Goal: Find specific page/section: Find specific page/section

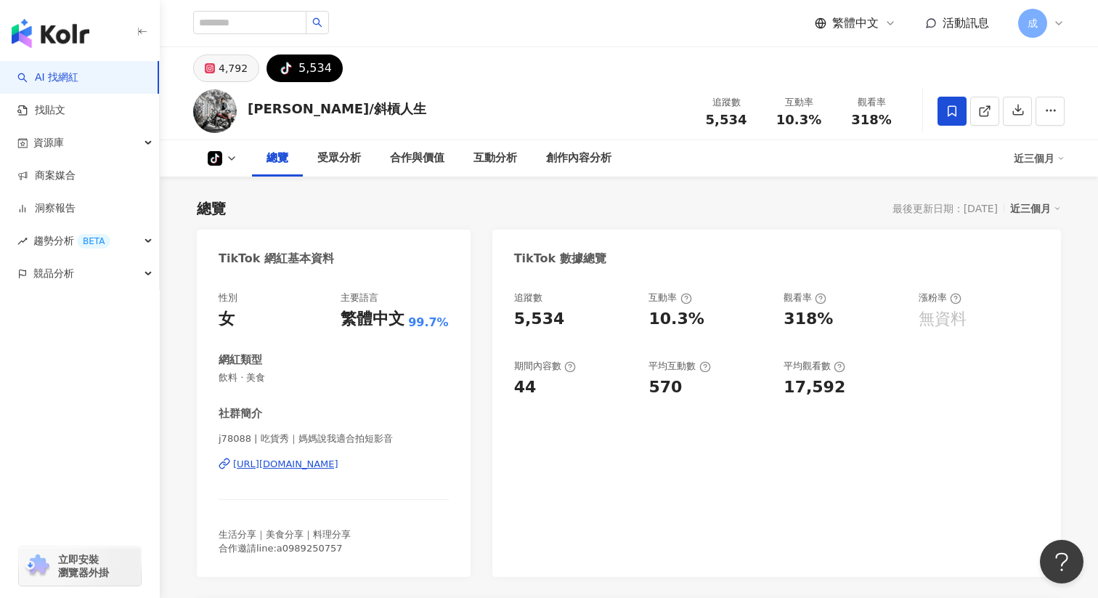
click at [219, 70] on div "4,792" at bounding box center [233, 68] width 29 height 20
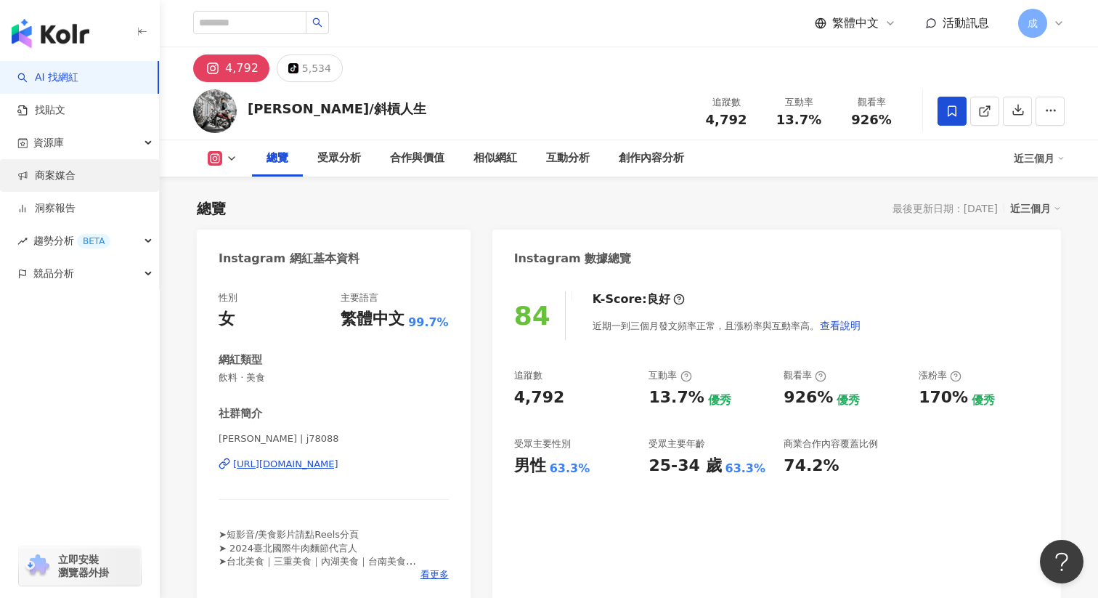
click at [76, 183] on link "商案媒合" at bounding box center [46, 175] width 58 height 15
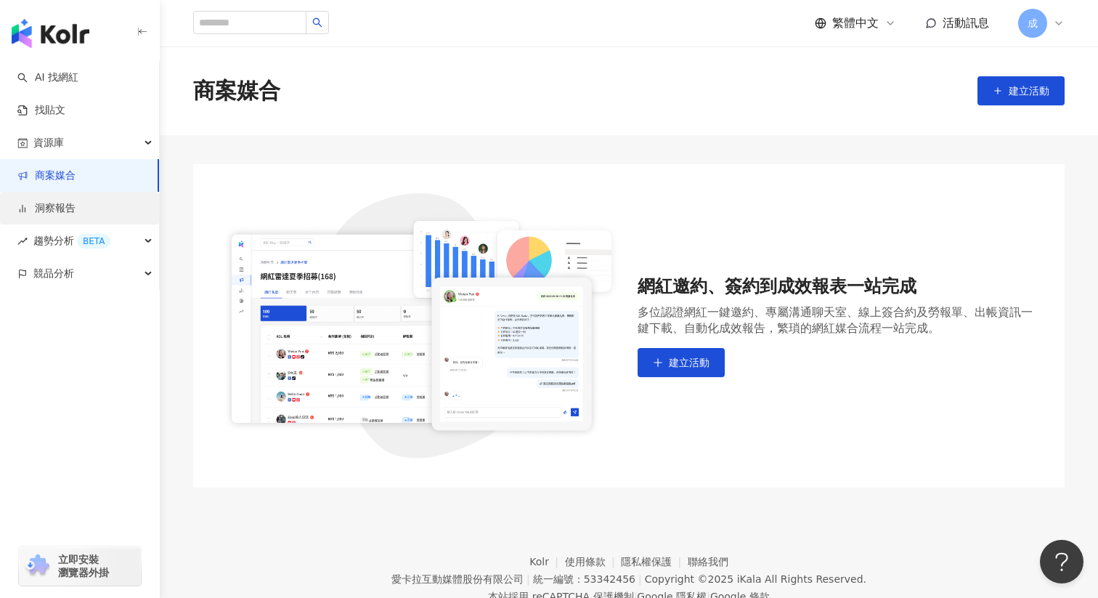
click at [76, 203] on link "洞察報告" at bounding box center [46, 208] width 58 height 15
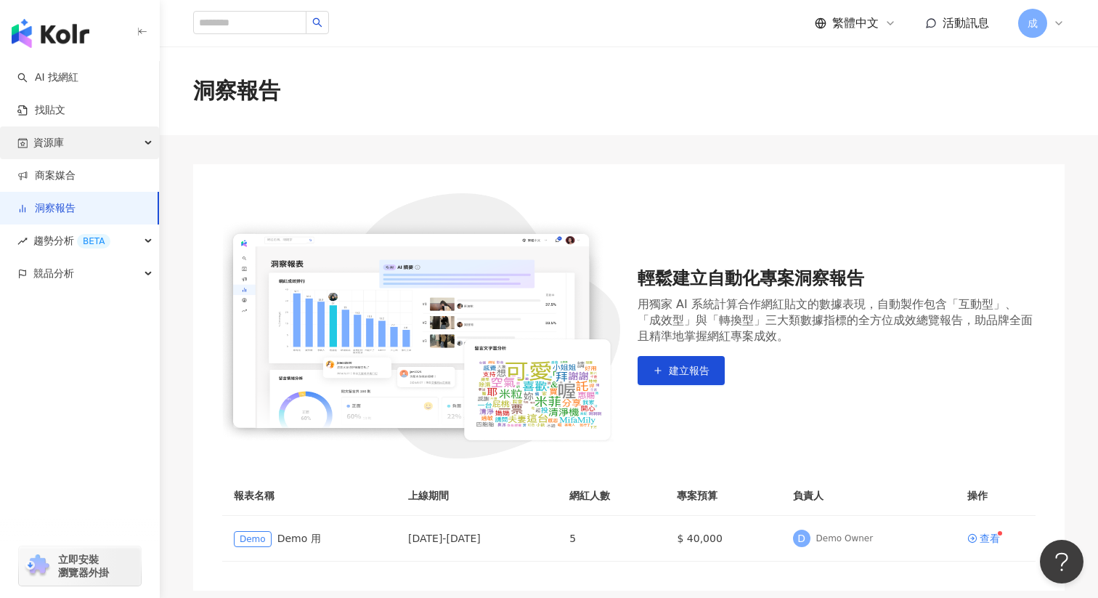
click at [119, 146] on div "資源庫" at bounding box center [79, 142] width 159 height 33
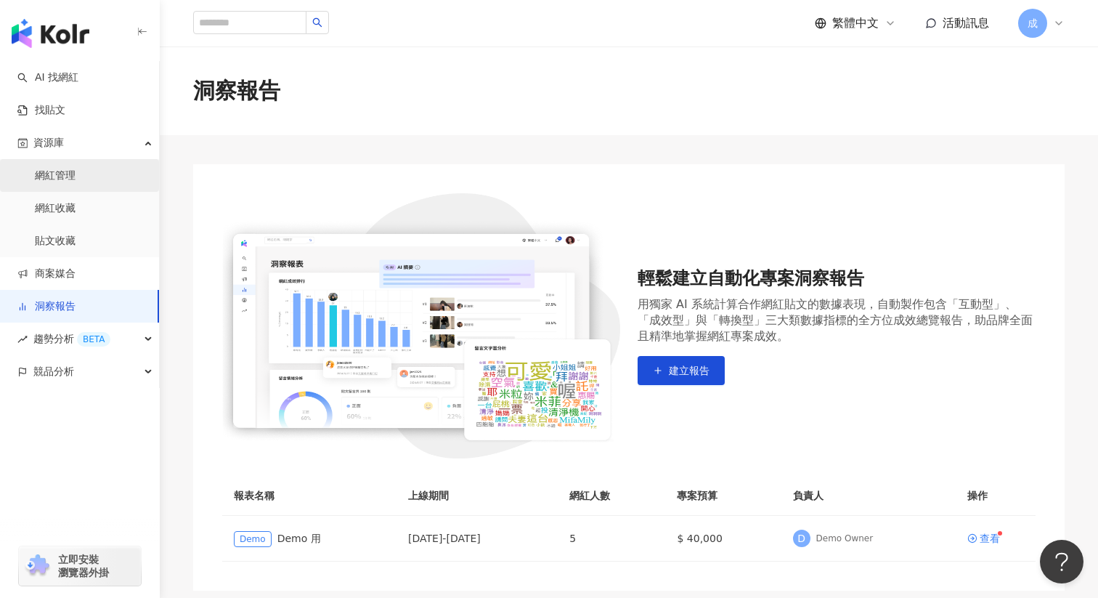
click at [76, 179] on link "網紅管理" at bounding box center [55, 175] width 41 height 15
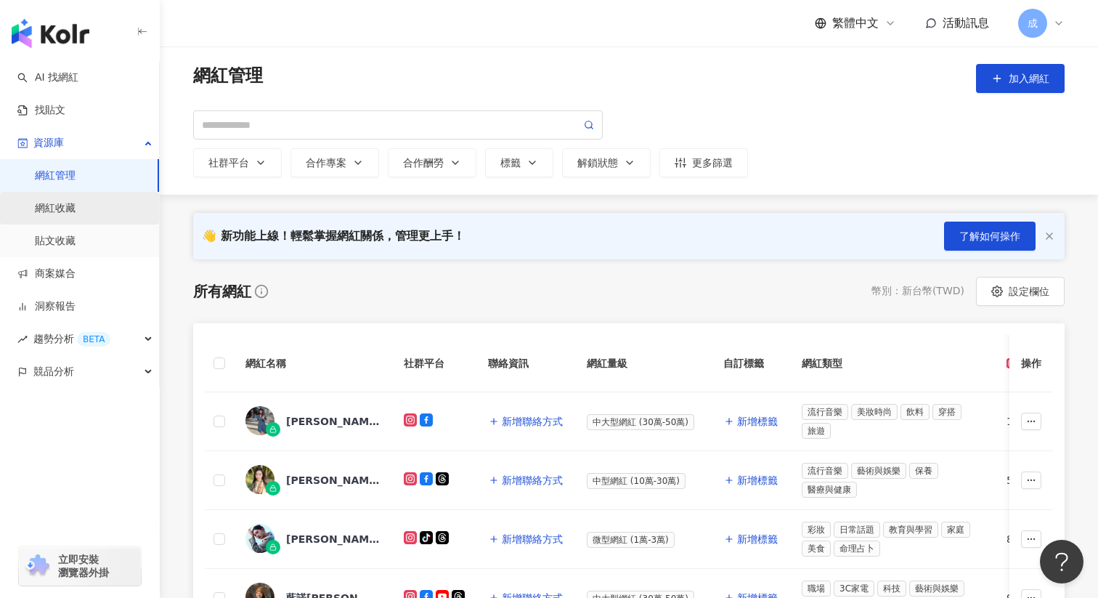
click at [76, 204] on link "網紅收藏" at bounding box center [55, 208] width 41 height 15
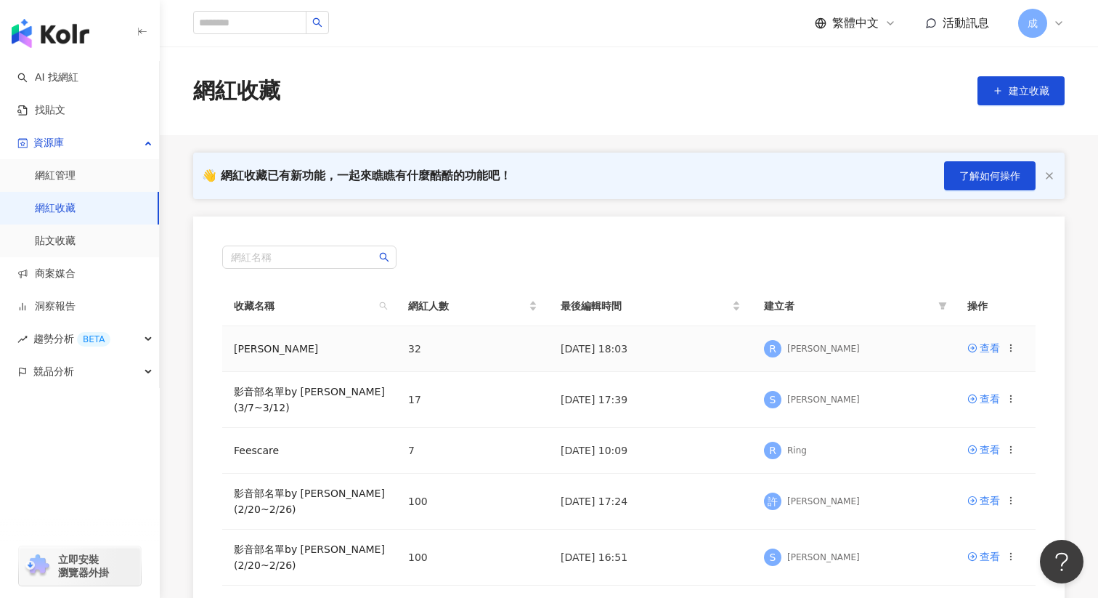
click at [789, 344] on div "[PERSON_NAME]" at bounding box center [823, 349] width 73 height 12
click at [278, 346] on td "[PERSON_NAME]" at bounding box center [309, 349] width 174 height 46
click at [986, 347] on div "查看" at bounding box center [989, 348] width 20 height 16
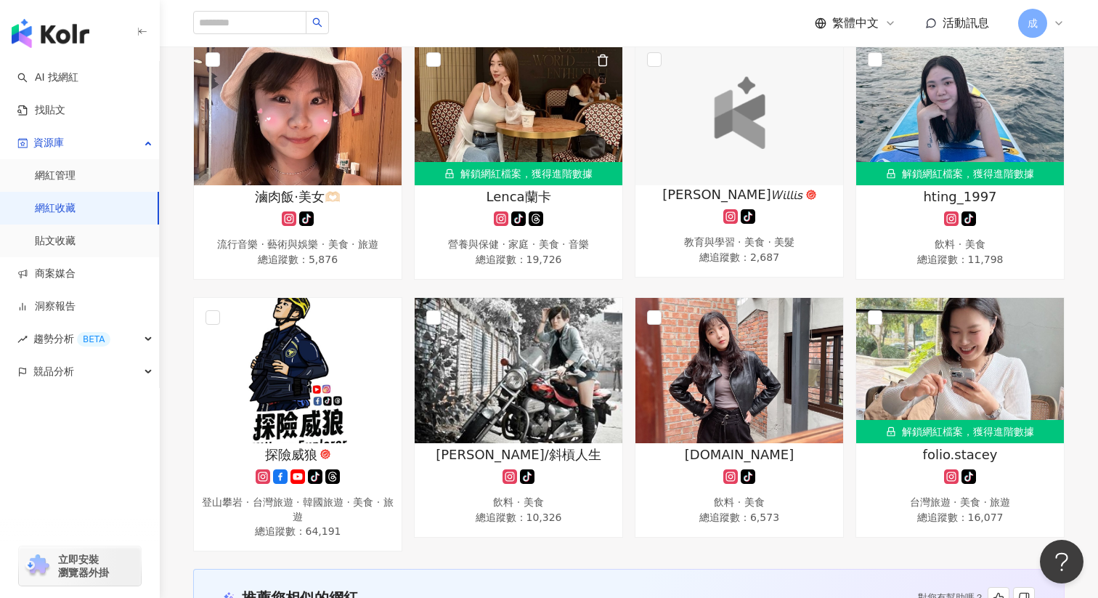
scroll to position [2041, 0]
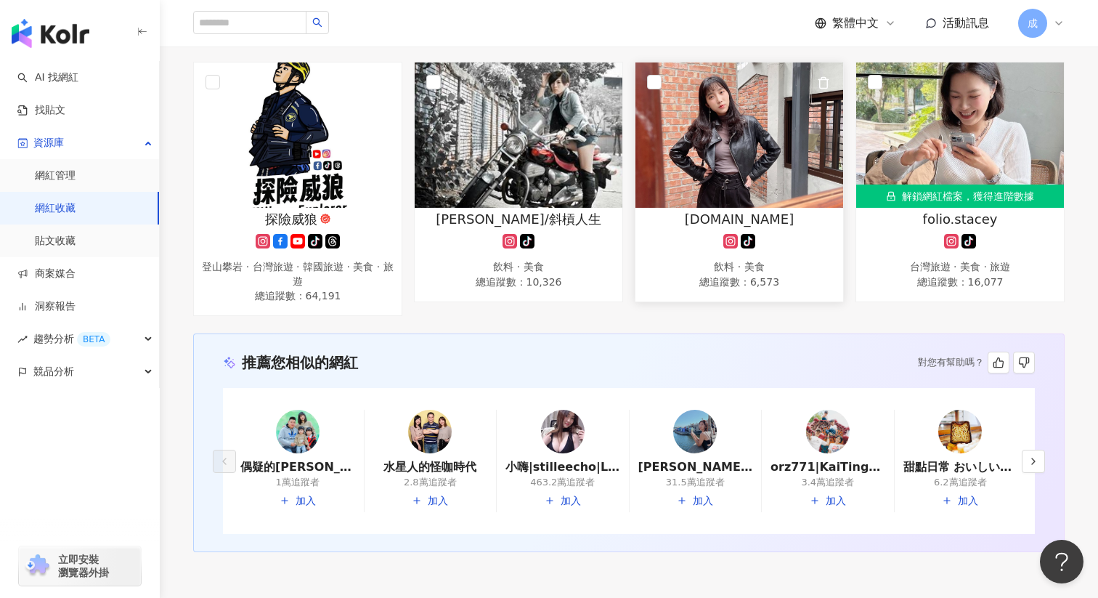
click at [717, 211] on span "[DOMAIN_NAME]" at bounding box center [739, 219] width 109 height 18
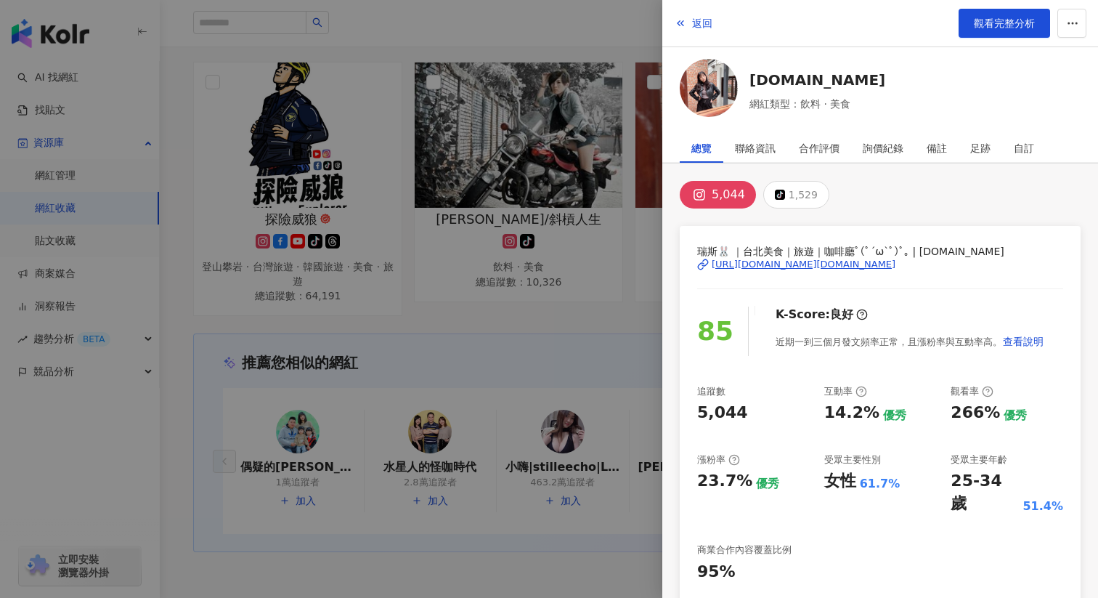
click at [810, 264] on div "[URL][DOMAIN_NAME][DOMAIN_NAME]" at bounding box center [804, 264] width 184 height 13
